Goal: Task Accomplishment & Management: Manage account settings

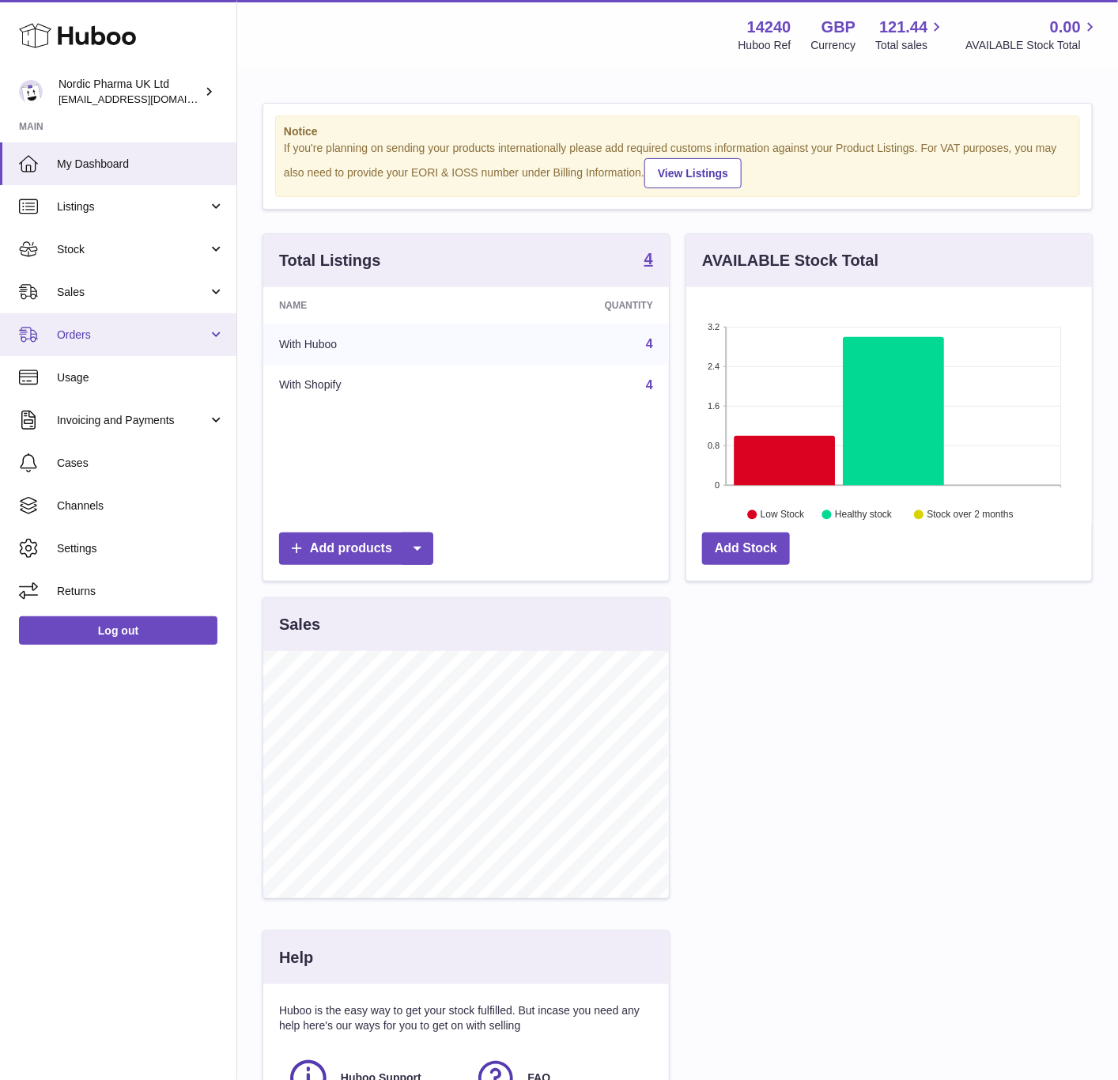
scroll to position [247, 404]
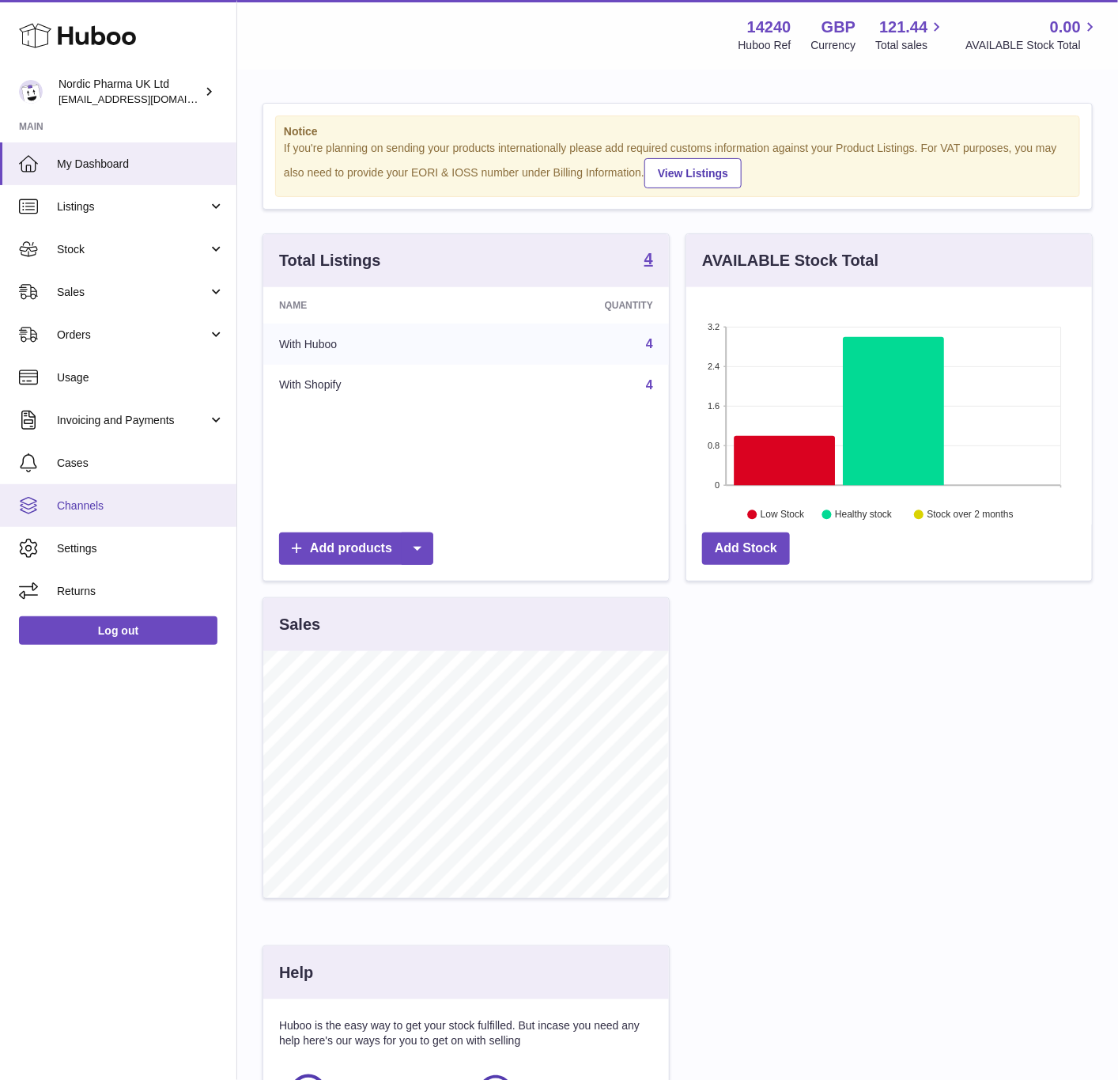
click at [112, 501] on span "Channels" at bounding box center [141, 505] width 168 height 15
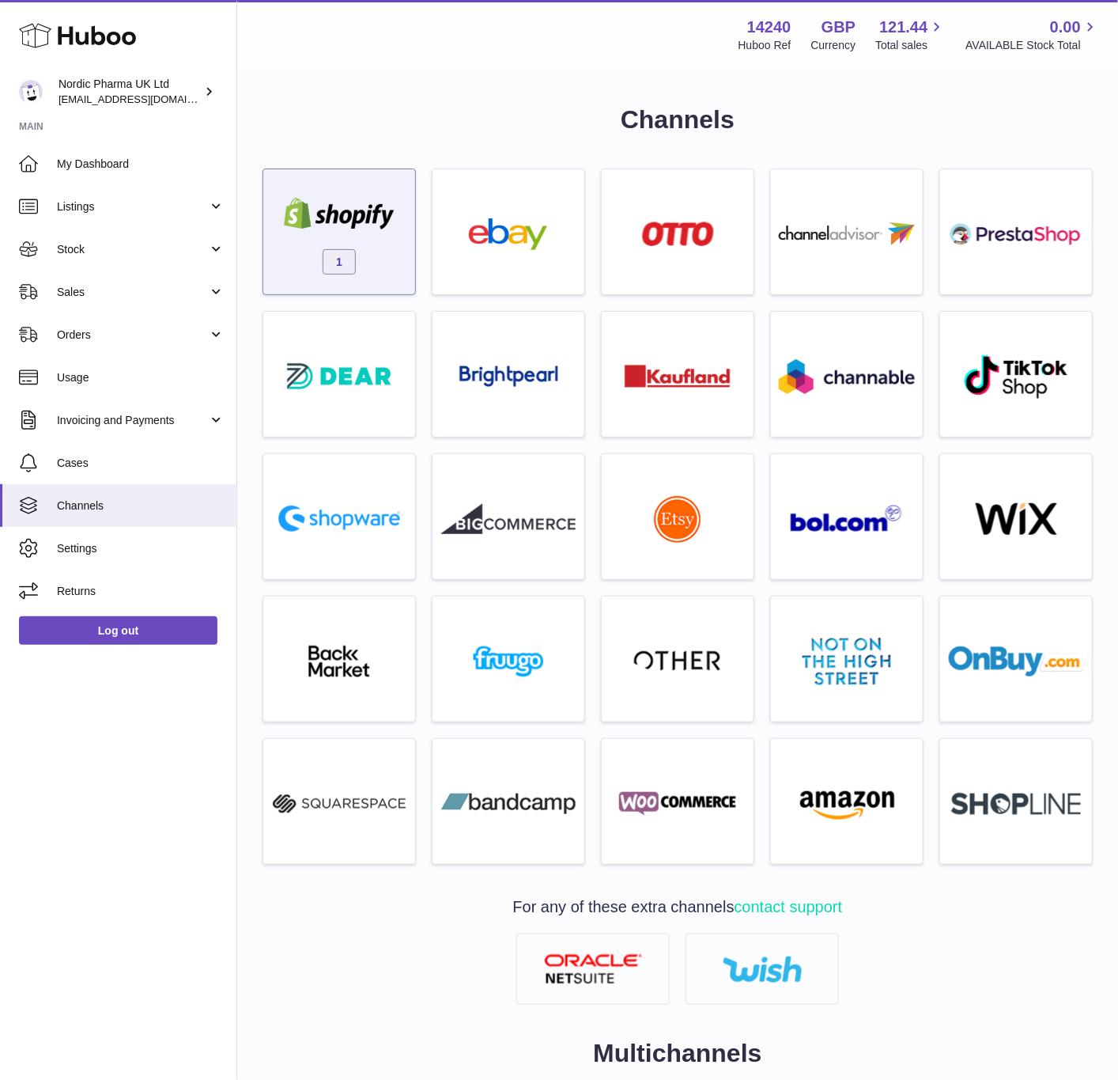
click at [389, 261] on div "1" at bounding box center [339, 235] width 136 height 101
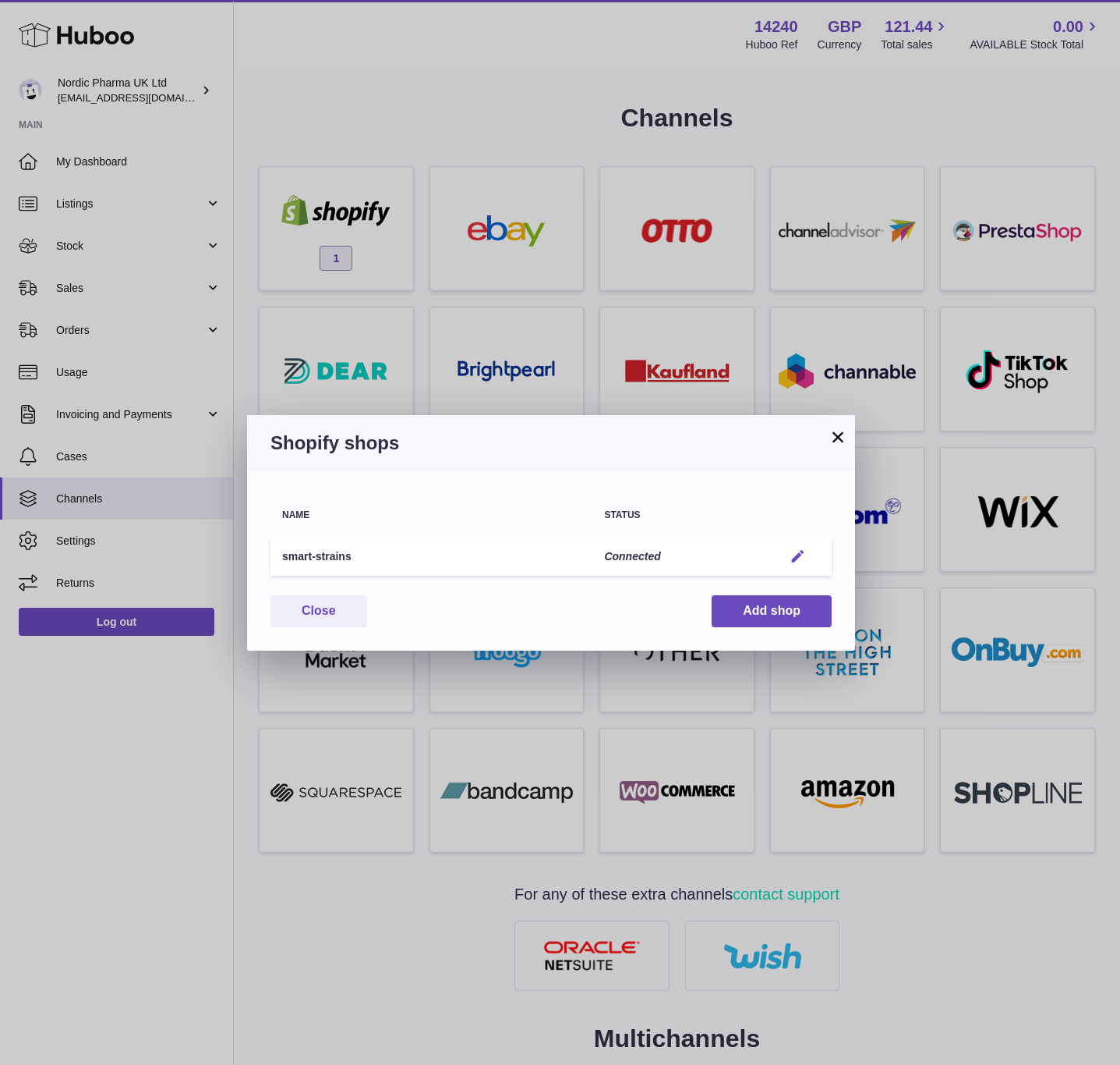
click at [799, 555] on em "button" at bounding box center [798, 556] width 17 height 17
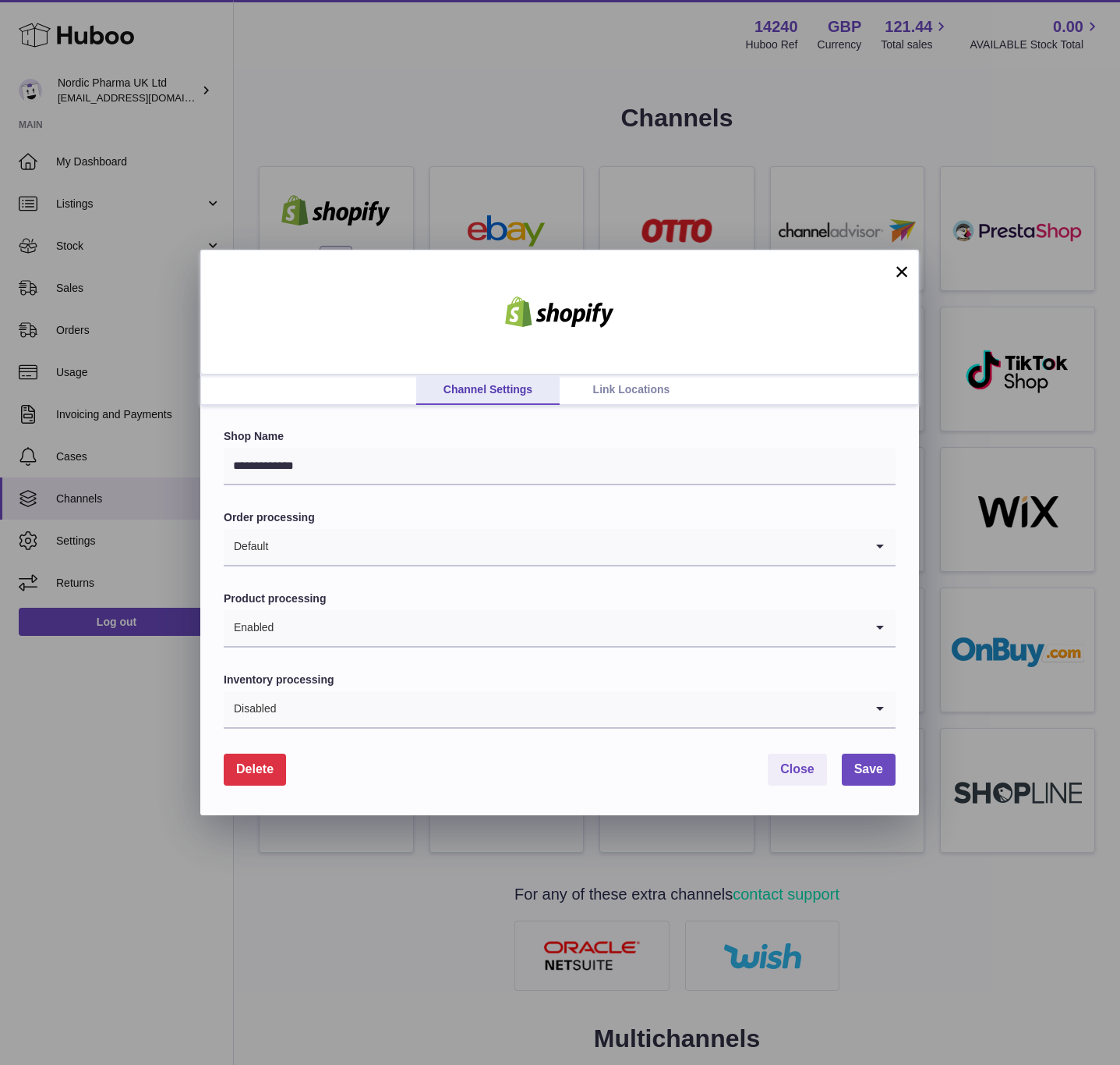
click at [646, 393] on link "Link Locations" at bounding box center [632, 390] width 144 height 30
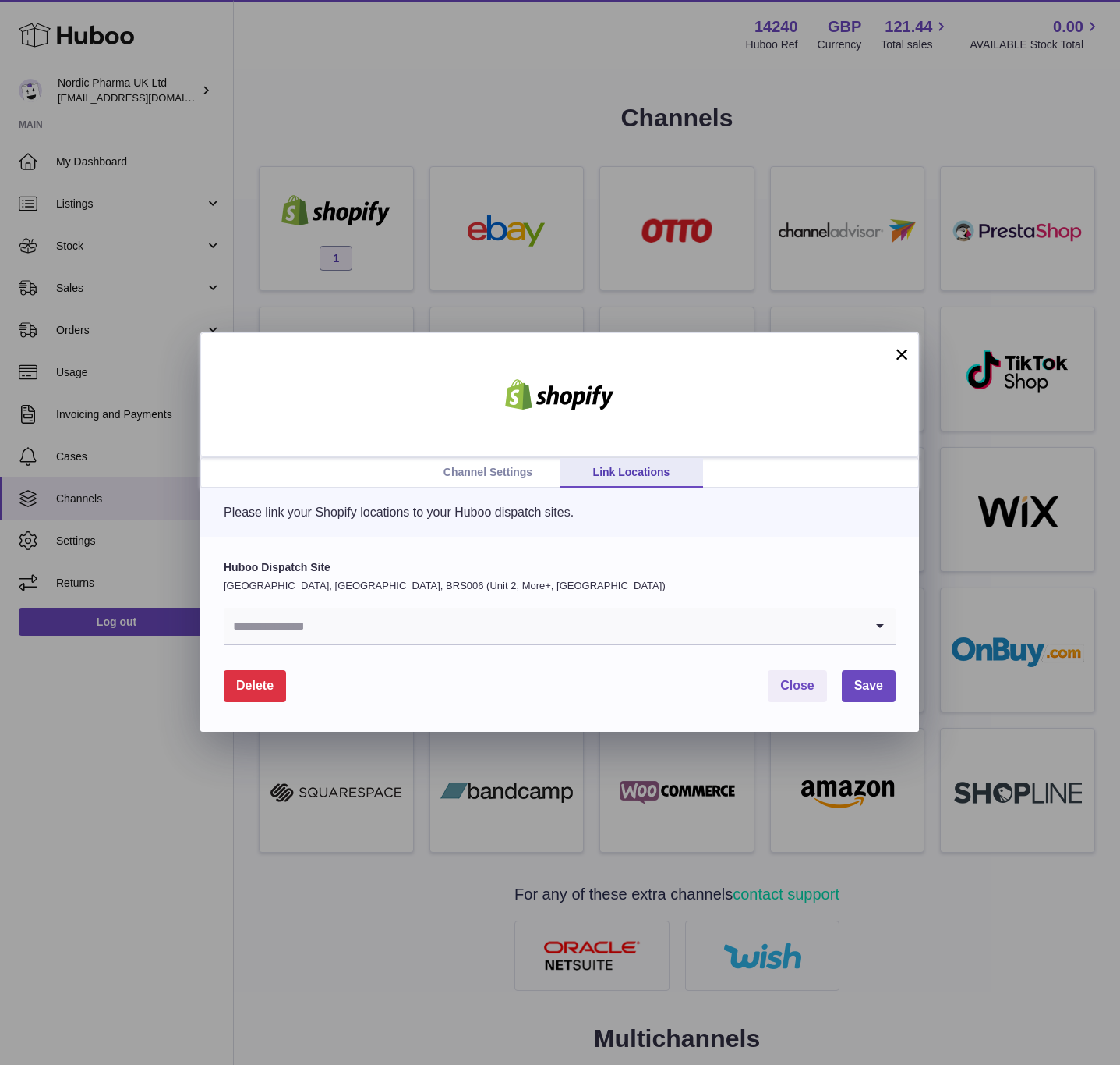
click at [550, 620] on input "Search for option" at bounding box center [544, 625] width 641 height 36
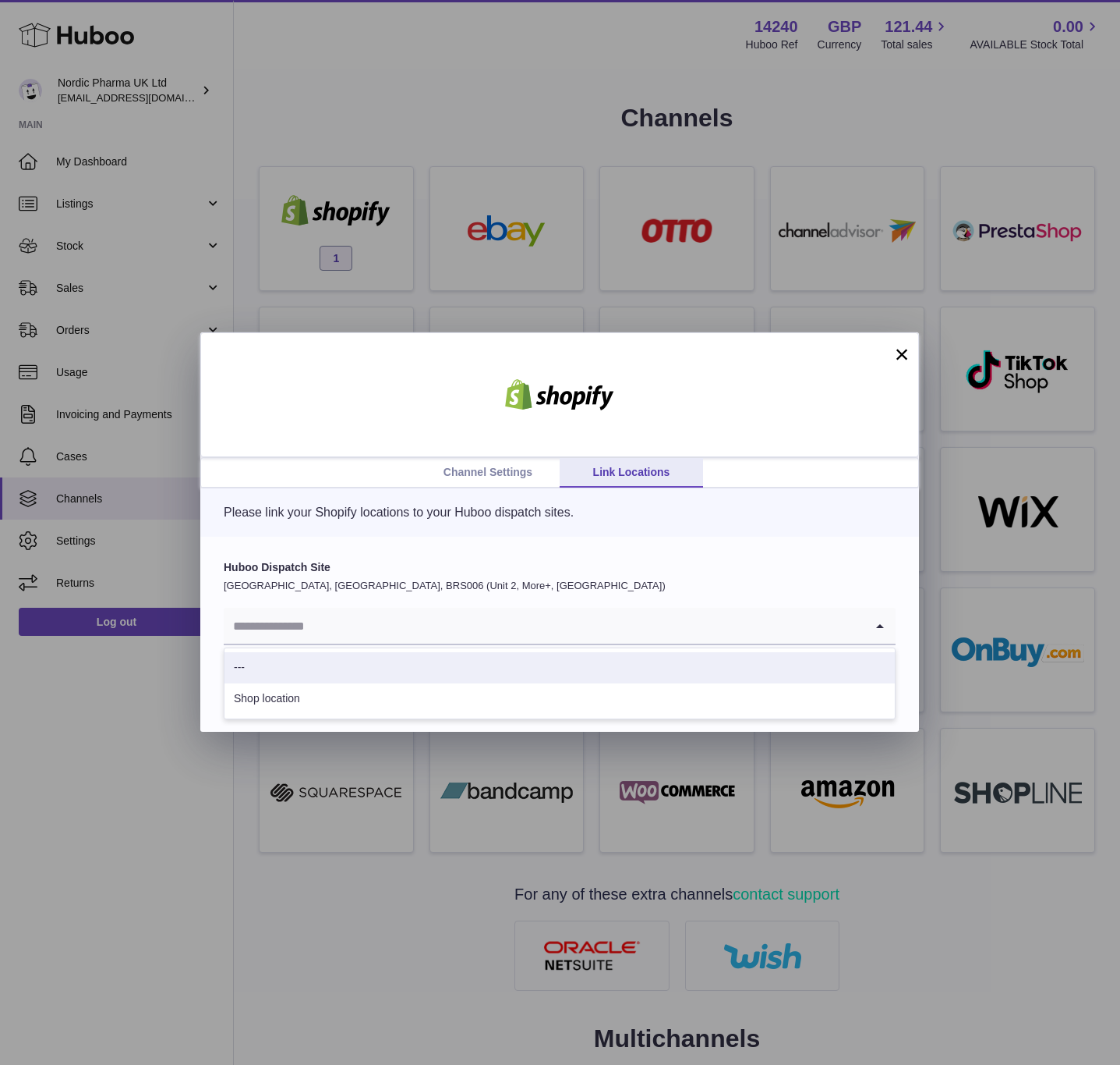
click at [342, 686] on li "Shop location" at bounding box center [560, 699] width 670 height 32
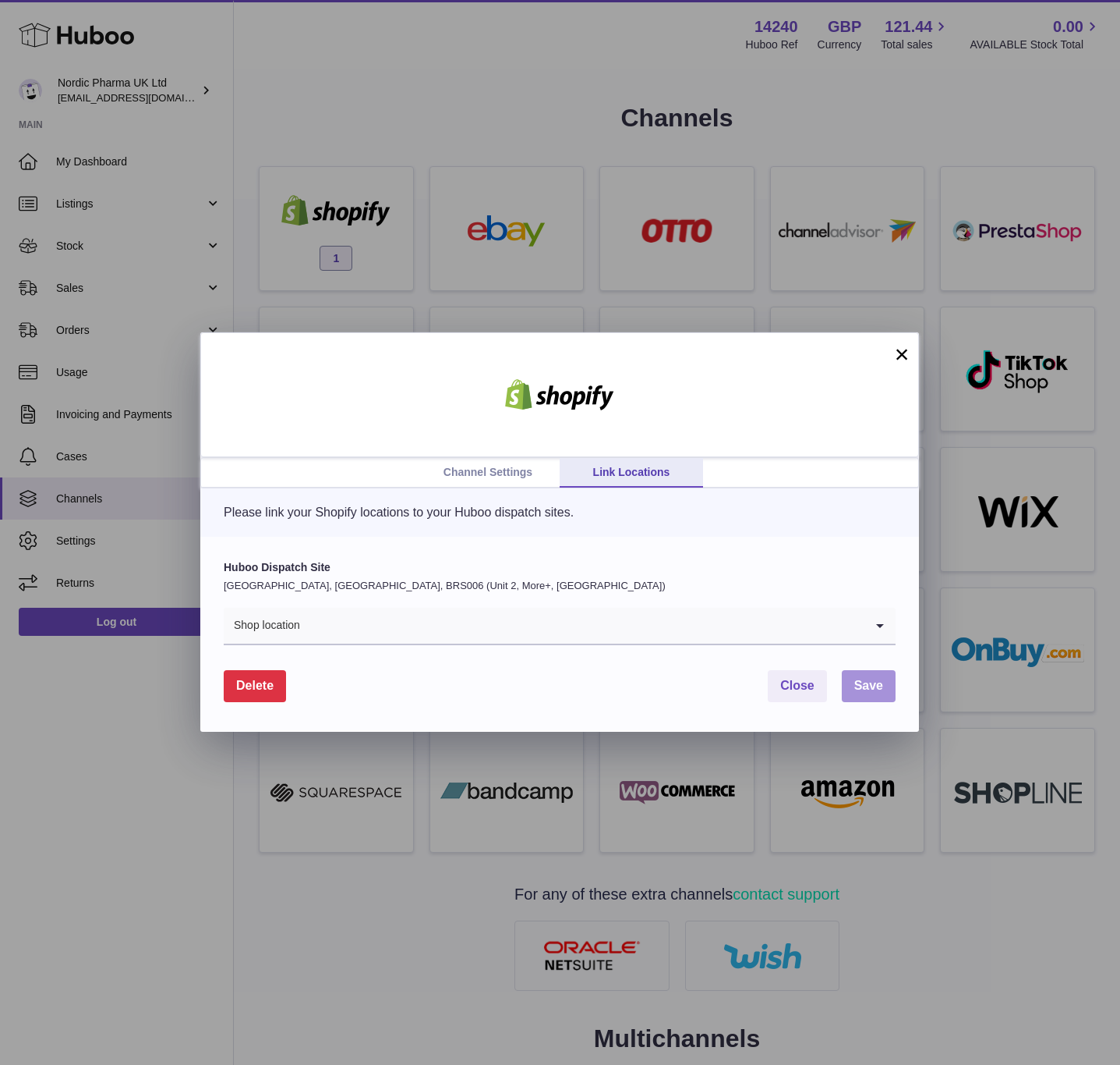
click at [859, 674] on button "Save" at bounding box center [869, 685] width 54 height 32
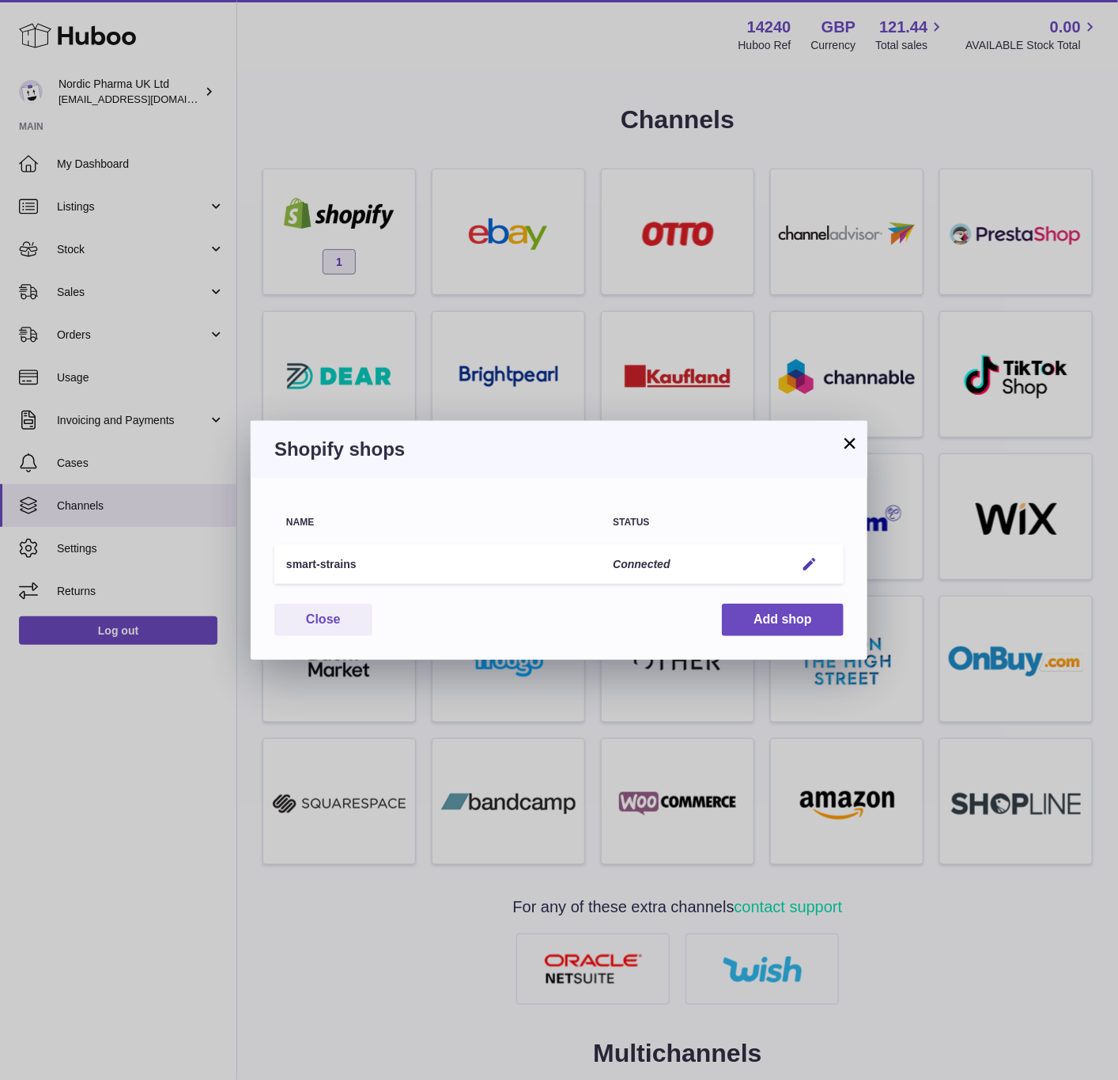
click at [850, 444] on button "×" at bounding box center [850, 442] width 19 height 19
